Goal: Task Accomplishment & Management: Use online tool/utility

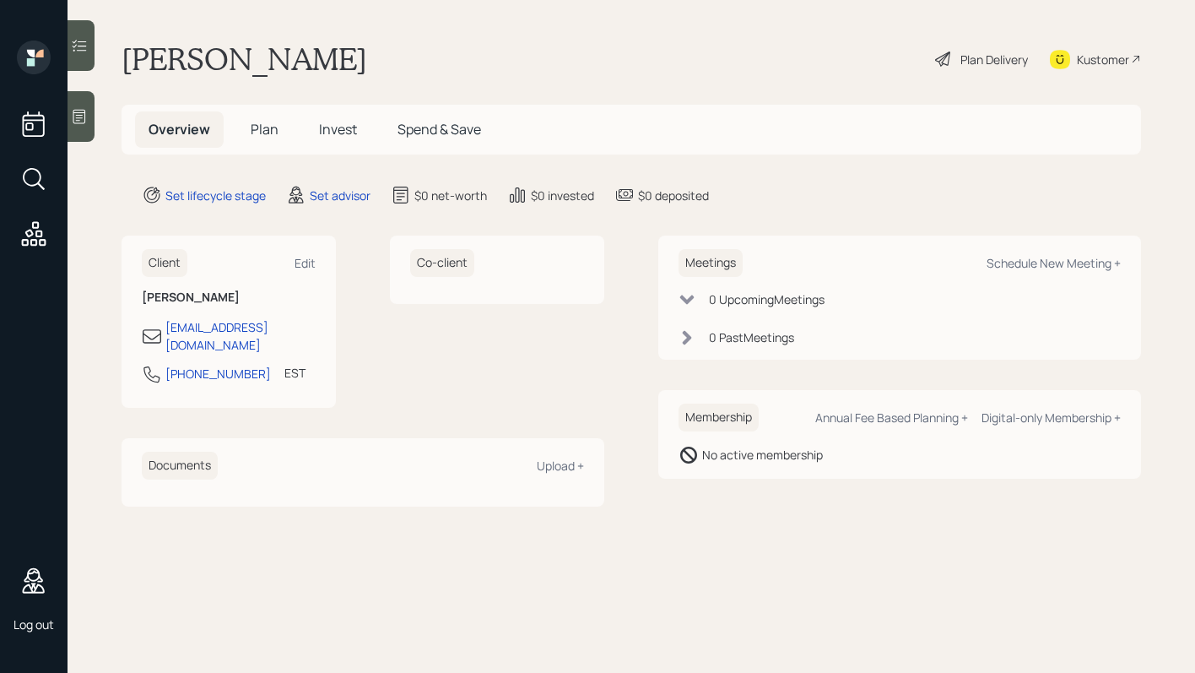
click at [1011, 55] on div "Plan Delivery" at bounding box center [995, 60] width 68 height 18
